Goal: Transaction & Acquisition: Purchase product/service

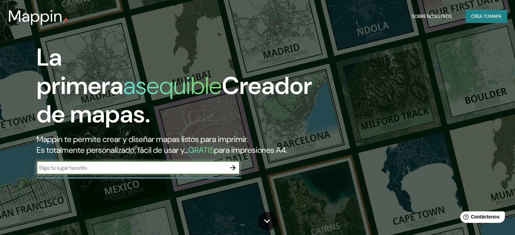
click at [107, 172] on input "text" at bounding box center [132, 168] width 190 height 8
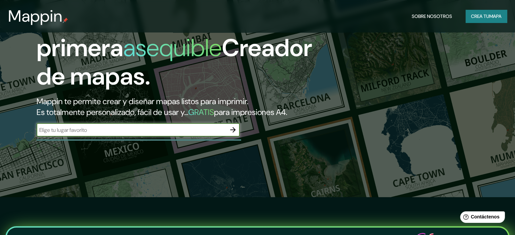
scroll to position [34, 0]
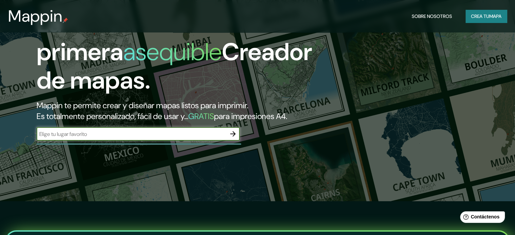
click at [133, 141] on div "​" at bounding box center [138, 134] width 203 height 14
type input "El oro, [GEOGRAPHIC_DATA]"
click at [233, 137] on icon "button" at bounding box center [232, 133] width 5 height 5
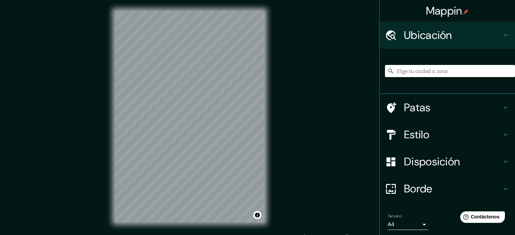
click at [299, 163] on div "Mappin Ubicación Patas Estilo Disposición Borde Elige un borde. Consejo : puede…" at bounding box center [257, 122] width 515 height 245
click at [299, 108] on div "Mappin Ubicación Patas Estilo Disposición Borde Elige un borde. Consejo : puede…" at bounding box center [257, 122] width 515 height 245
click at [305, 100] on div "Mappin Ubicación Patas Estilo Disposición Borde Elige un borde. Consejo : puede…" at bounding box center [257, 122] width 515 height 245
click at [298, 109] on div "Mappin Ubicación Patas Estilo Disposición Borde Elige un borde. Consejo : puede…" at bounding box center [257, 122] width 515 height 245
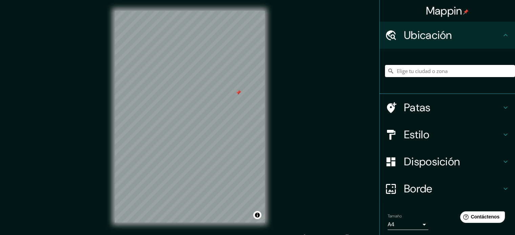
click at [457, 68] on input "Elige tu ciudad o zona" at bounding box center [450, 71] width 130 height 12
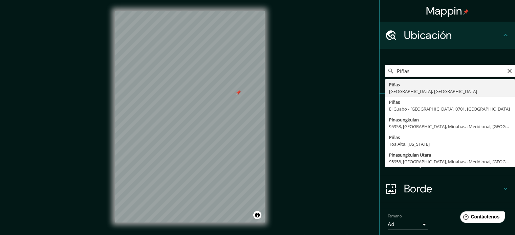
type input "Piñas, [GEOGRAPHIC_DATA], [GEOGRAPHIC_DATA]"
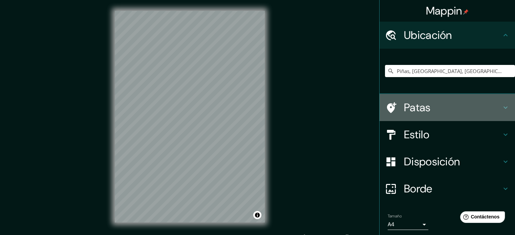
click at [471, 111] on h4 "Patas" at bounding box center [453, 108] width 98 height 14
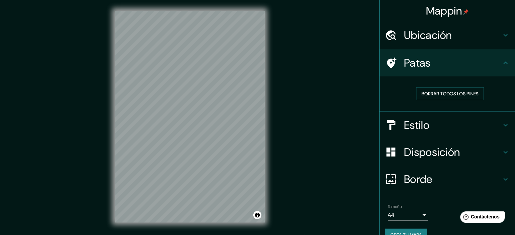
click at [453, 153] on font "Disposición" at bounding box center [432, 152] width 56 height 14
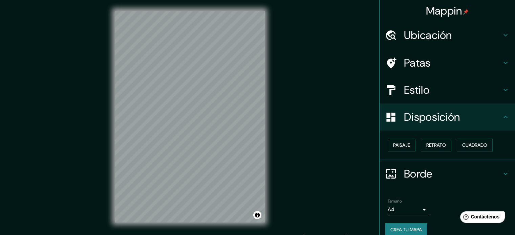
click at [420, 168] on font "Borde" at bounding box center [418, 174] width 28 height 14
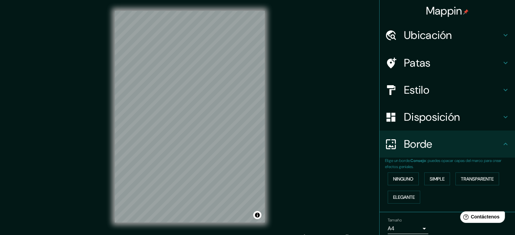
click at [410, 92] on font "Estilo" at bounding box center [416, 90] width 25 height 14
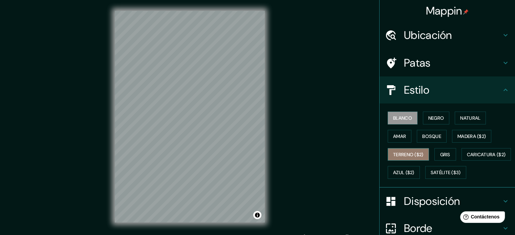
click at [416, 150] on font "Terreno ($2)" at bounding box center [408, 154] width 30 height 9
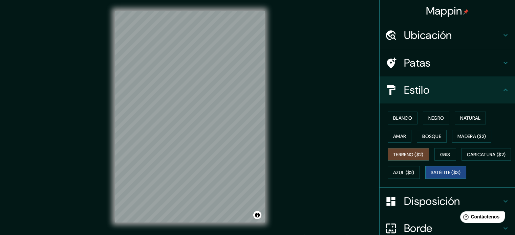
click at [431, 176] on font "Satélite ($3)" at bounding box center [446, 173] width 30 height 6
click at [413, 155] on font "Terreno ($2)" at bounding box center [408, 155] width 30 height 6
click at [257, 218] on button "Activar o desactivar atribución" at bounding box center [257, 215] width 8 height 8
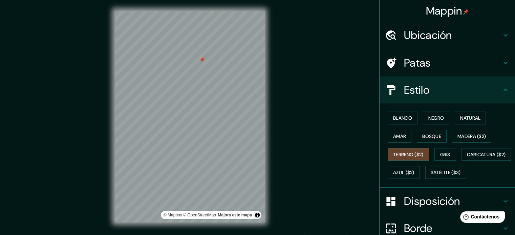
click at [466, 182] on div "Blanco Negro Natural [PERSON_NAME] ($2) Terreno ($2) Gris Caricatura ($2) Azul …" at bounding box center [450, 145] width 130 height 73
click at [432, 64] on h4 "Patas" at bounding box center [453, 63] width 98 height 14
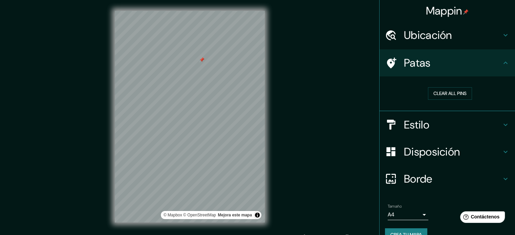
click at [449, 47] on div "Ubicación" at bounding box center [448, 35] width 136 height 27
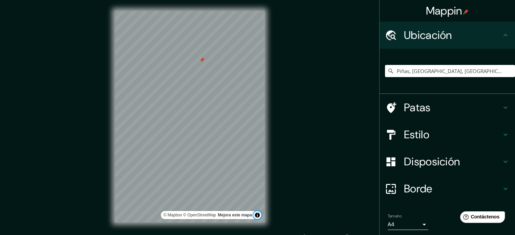
click at [257, 214] on button "Activar o desactivar atribución" at bounding box center [257, 215] width 8 height 8
